Goal: Task Accomplishment & Management: Use online tool/utility

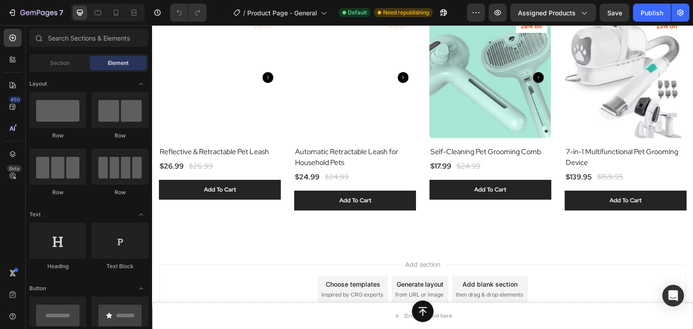
scroll to position [2599, 0]
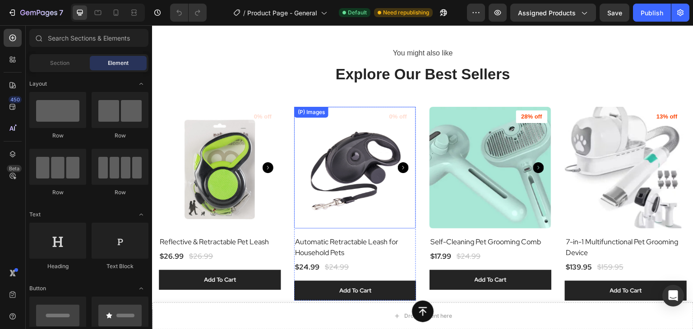
click at [354, 163] on img at bounding box center [355, 168] width 122 height 122
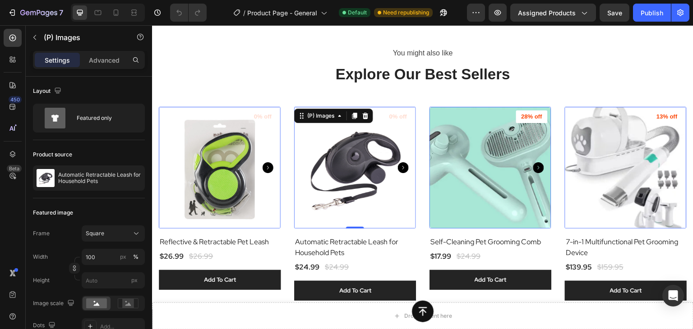
click at [352, 164] on img at bounding box center [355, 168] width 122 height 122
click at [280, 248] on h2 "Automatic Retractable Leash for Household Pets" at bounding box center [220, 242] width 122 height 13
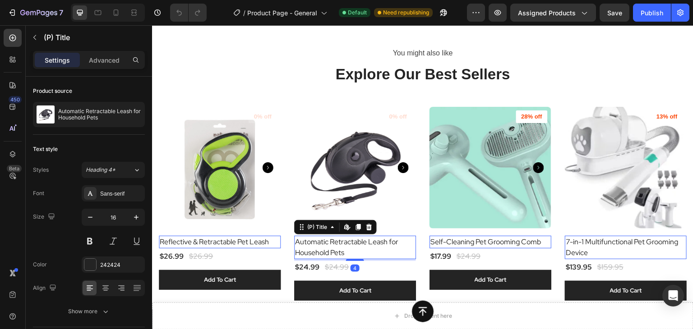
click at [280, 241] on h2 "Automatic Retractable Leash for Household Pets" at bounding box center [220, 242] width 122 height 13
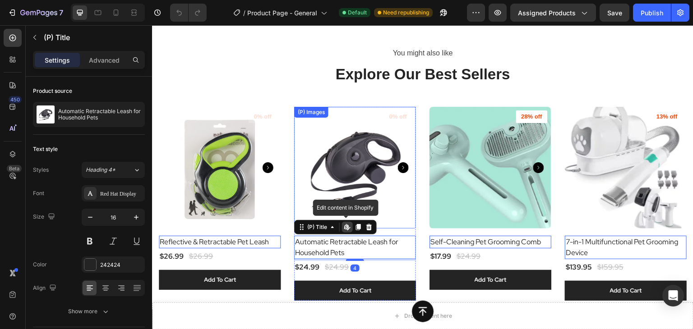
click at [354, 172] on img at bounding box center [355, 168] width 122 height 122
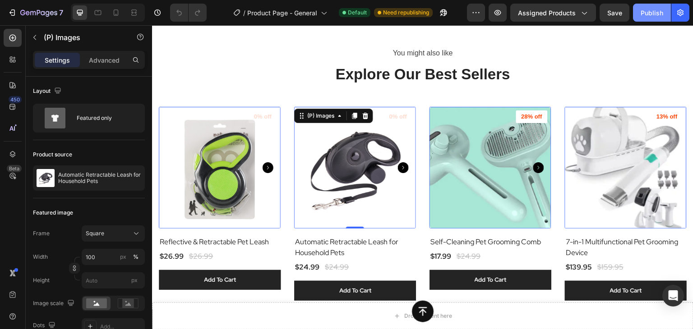
click at [652, 20] on button "Publish" at bounding box center [652, 13] width 38 height 18
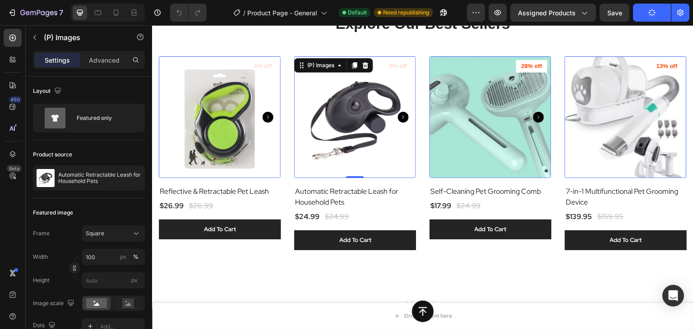
scroll to position [2734, 0]
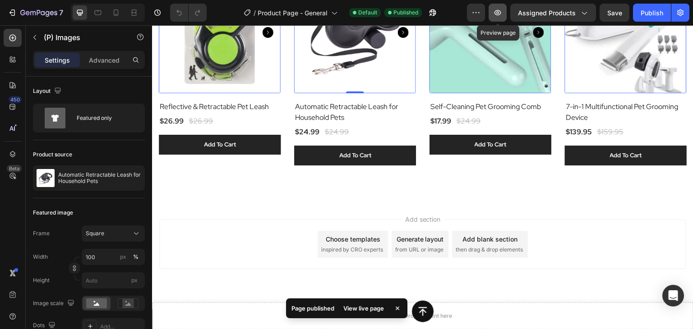
click at [498, 17] on icon "button" at bounding box center [497, 12] width 9 height 9
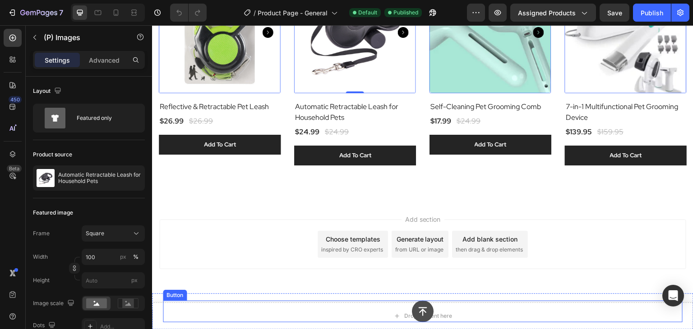
click at [421, 312] on icon at bounding box center [422, 312] width 9 height 9
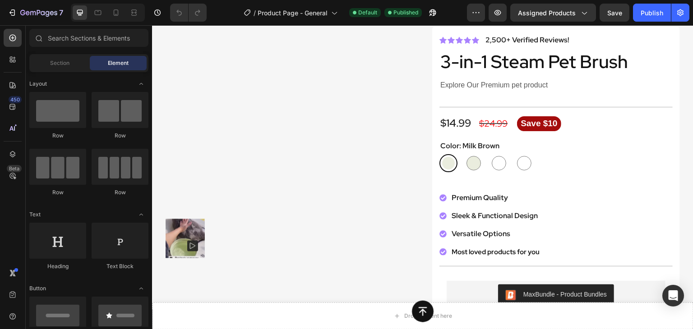
scroll to position [0, 0]
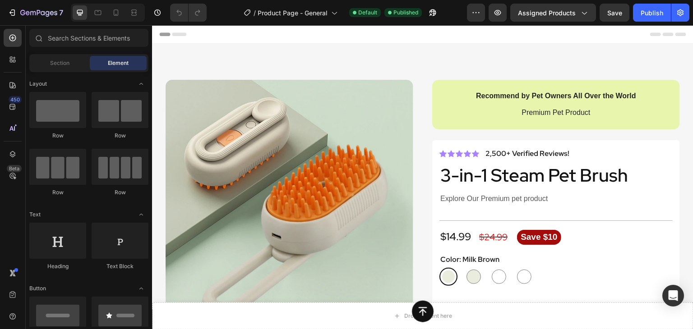
drag, startPoint x: 689, startPoint y: 272, endPoint x: 797, endPoint y: 33, distance: 262.6
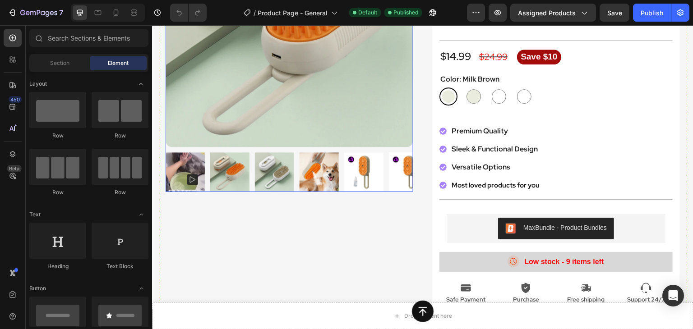
scroll to position [90, 0]
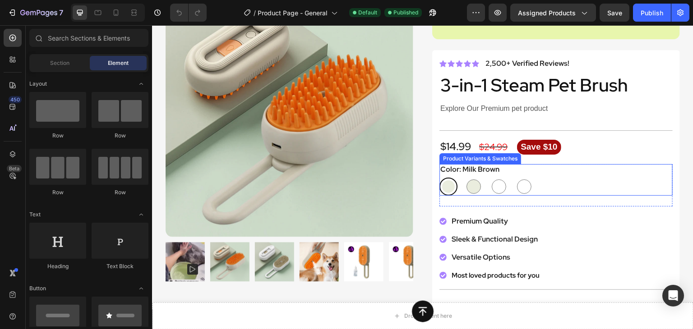
click at [537, 183] on div "Milk Brown Milk Brown Milk Brown Set Milk Brown Set White White White Set White…" at bounding box center [555, 187] width 233 height 18
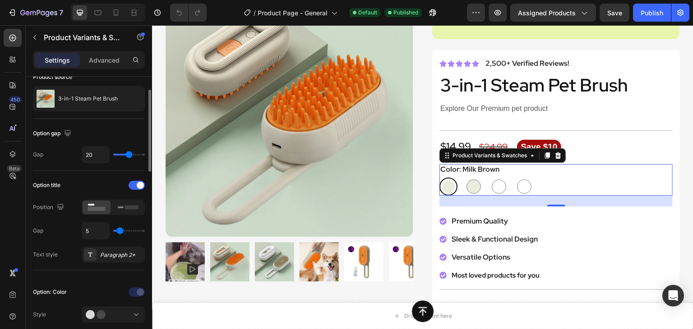
scroll to position [135, 0]
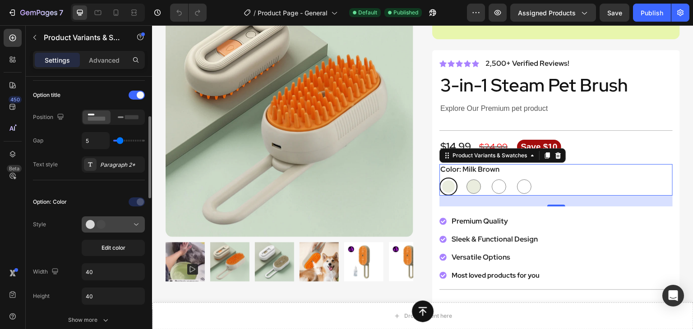
click at [133, 230] on button at bounding box center [113, 224] width 63 height 16
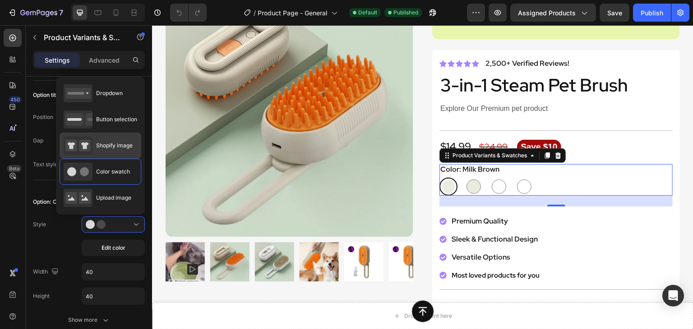
click at [126, 154] on div "Shopify image" at bounding box center [98, 146] width 69 height 18
type input "64"
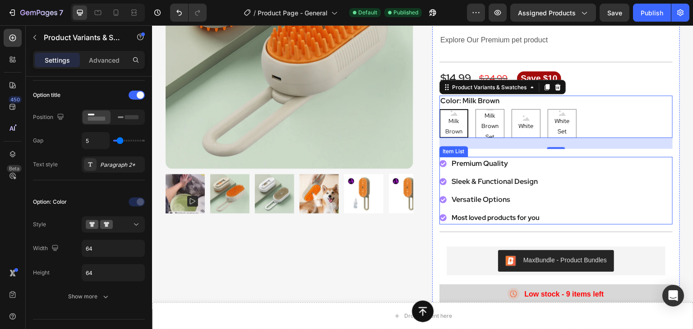
scroll to position [180, 0]
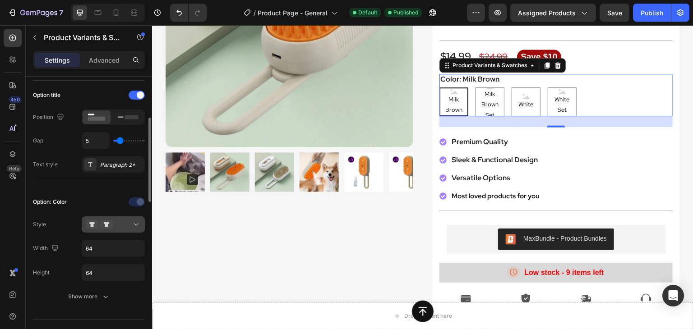
click at [133, 221] on icon at bounding box center [136, 224] width 9 height 9
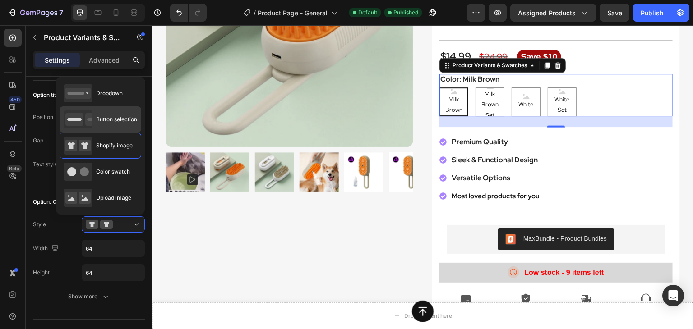
click at [113, 122] on span "Button selection" at bounding box center [116, 119] width 41 height 8
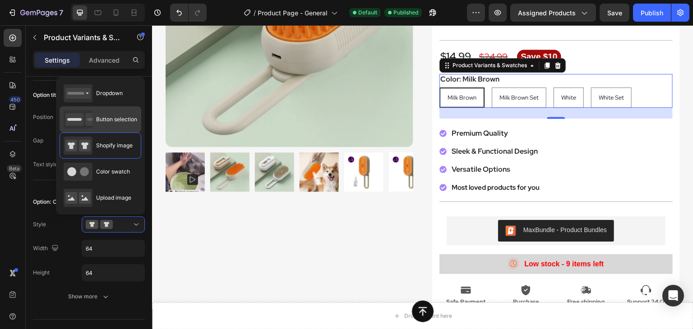
type input "45"
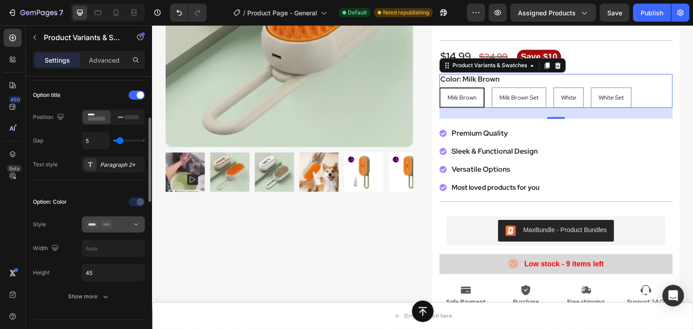
click at [117, 228] on div at bounding box center [113, 224] width 55 height 9
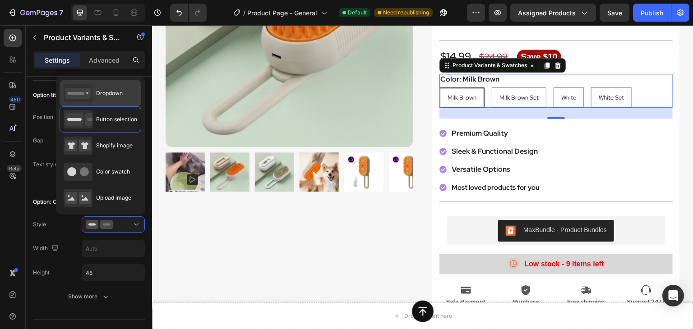
click at [119, 95] on span "Dropdown" at bounding box center [109, 93] width 27 height 8
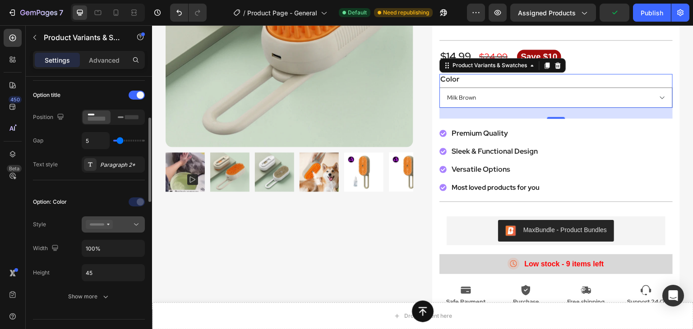
click at [115, 230] on button at bounding box center [113, 224] width 63 height 16
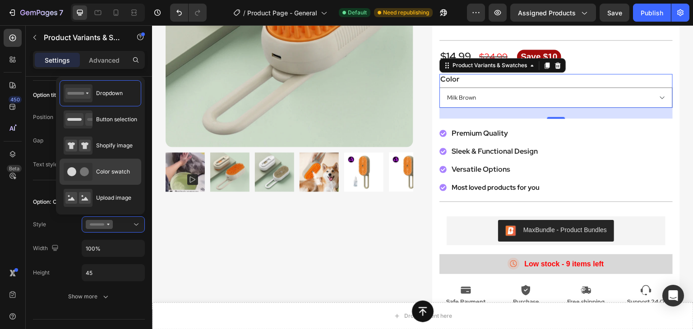
click at [116, 175] on div "Color swatch" at bounding box center [97, 172] width 66 height 18
type input "40"
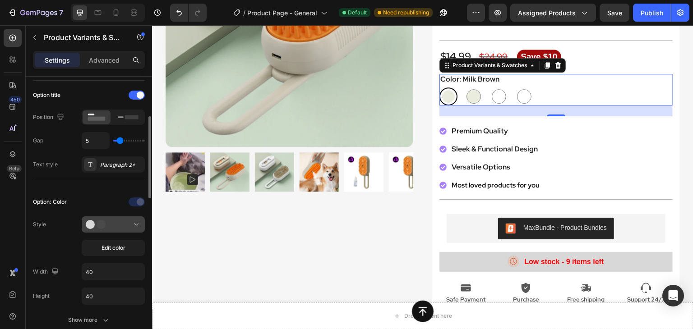
click at [118, 225] on div at bounding box center [113, 224] width 55 height 9
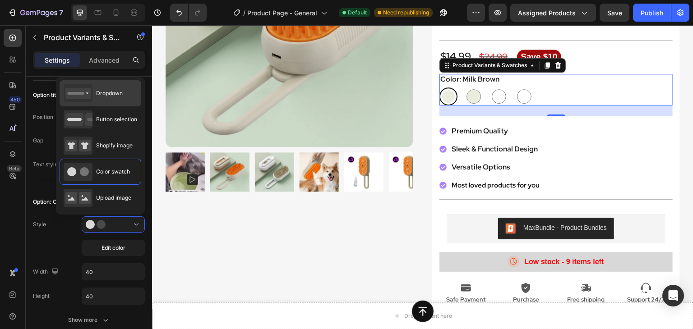
click at [117, 101] on div "Dropdown" at bounding box center [93, 93] width 59 height 18
type input "100%"
type input "45"
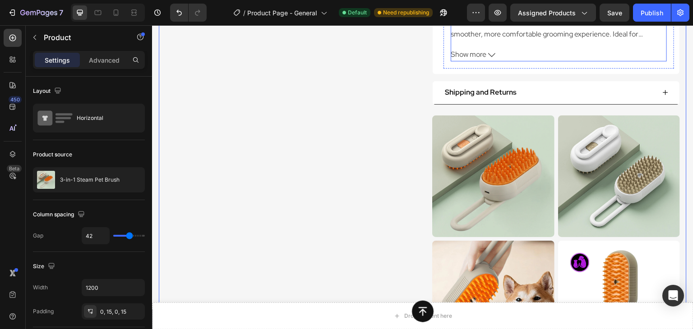
scroll to position [586, 0]
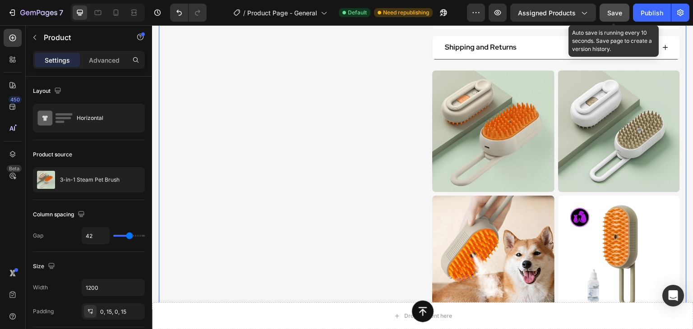
click at [614, 6] on button "Save" at bounding box center [614, 13] width 30 height 18
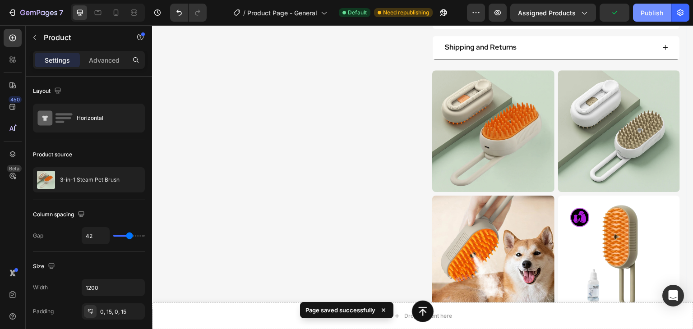
click at [655, 15] on div "Publish" at bounding box center [651, 12] width 23 height 9
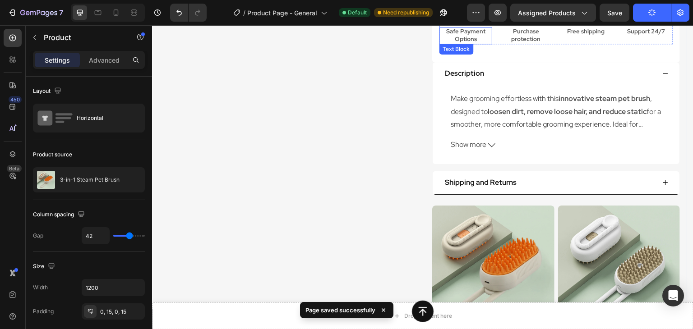
scroll to position [406, 0]
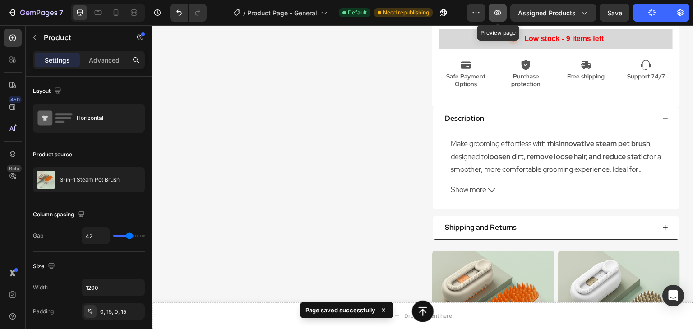
click at [500, 15] on icon "button" at bounding box center [497, 12] width 7 height 5
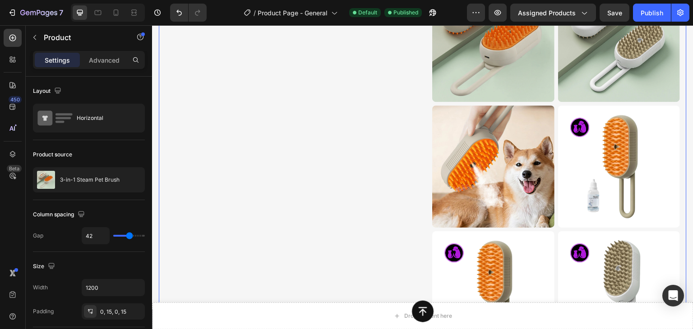
scroll to position [721, 0]
